Goal: Task Accomplishment & Management: Manage account settings

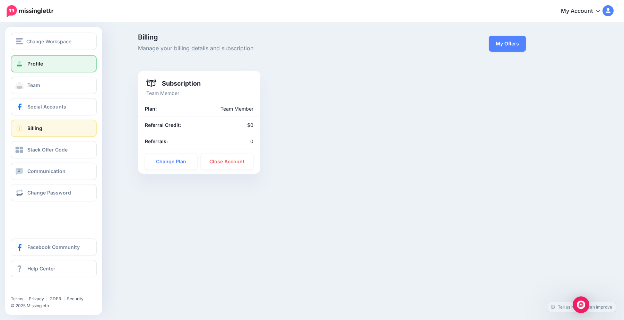
click at [49, 60] on link "Profile" at bounding box center [54, 63] width 86 height 17
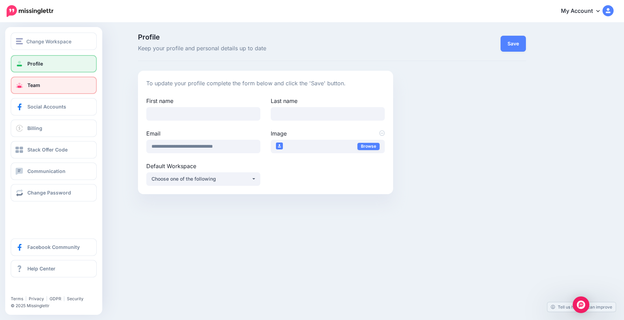
click at [22, 88] on span at bounding box center [19, 85] width 9 height 7
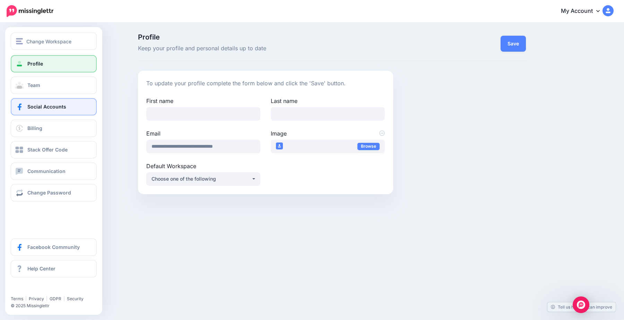
click at [31, 113] on link "Social Accounts" at bounding box center [54, 106] width 86 height 17
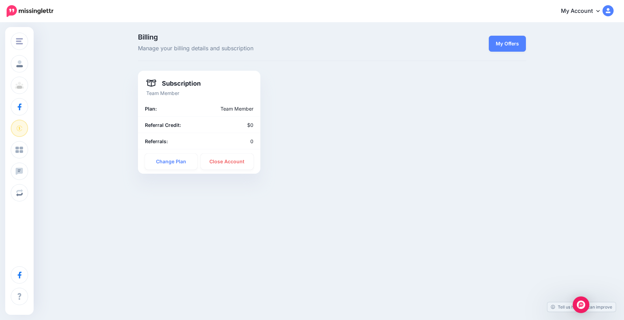
click at [574, 8] on link "My Account" at bounding box center [584, 11] width 60 height 17
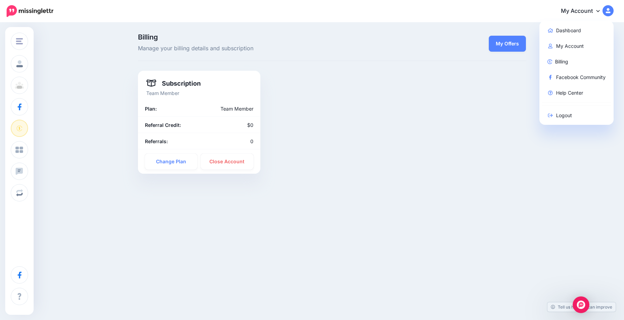
click at [434, 158] on div "Subscription Team Member Plan: Team Member Referral Credit: $0" at bounding box center [332, 122] width 399 height 103
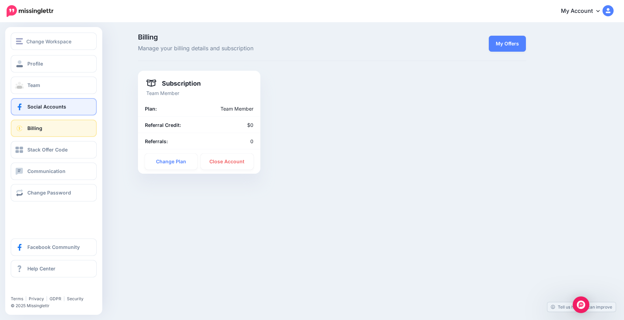
click at [40, 104] on span "Social Accounts" at bounding box center [46, 107] width 39 height 6
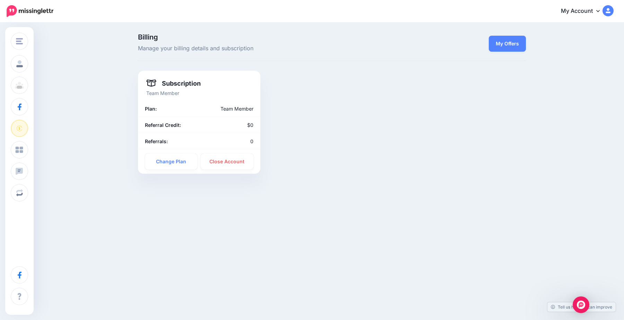
click at [477, 124] on div "Subscription Team Member Plan: Team Member Referral Credit: $0" at bounding box center [332, 122] width 399 height 103
